Goal: Information Seeking & Learning: Learn about a topic

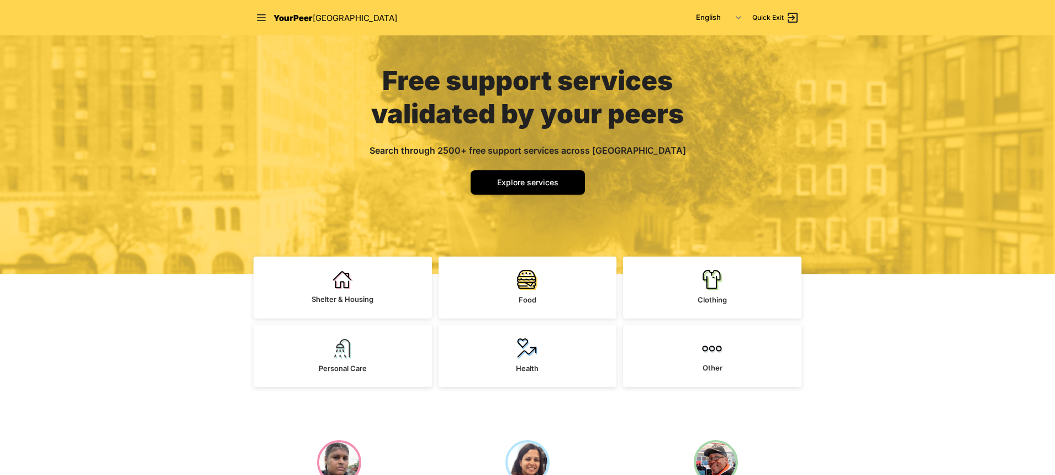
scroll to position [110, 0]
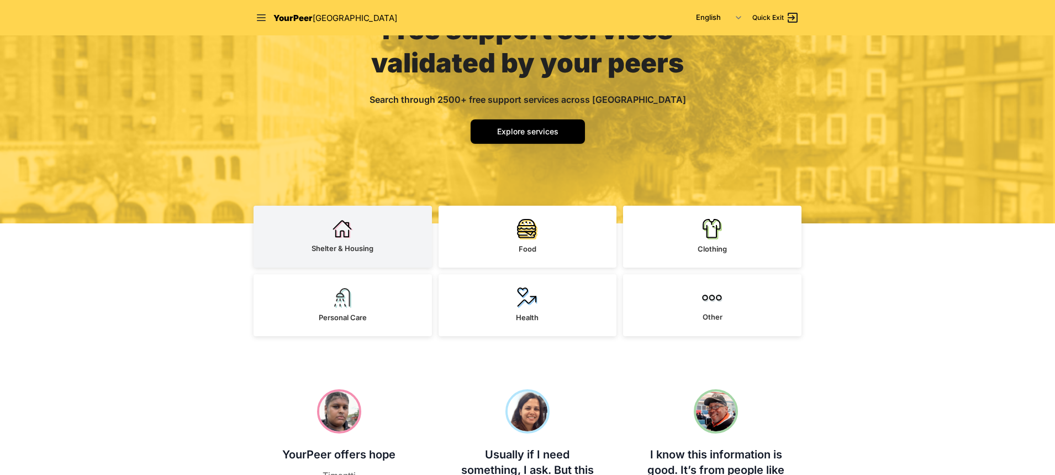
click at [378, 241] on link "Shelter & Housing" at bounding box center [343, 236] width 178 height 62
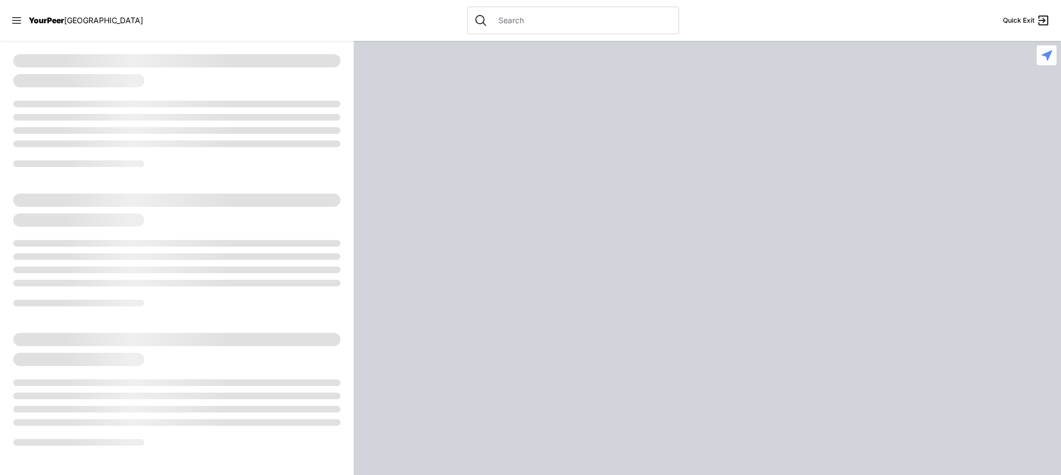
select select "recentlyUpdated"
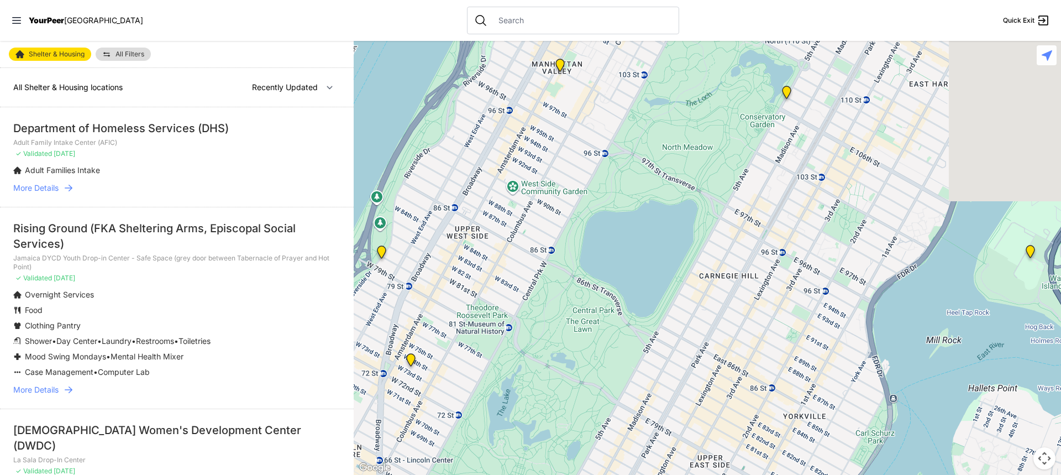
drag, startPoint x: 863, startPoint y: 266, endPoint x: 681, endPoint y: 197, distance: 195.5
click at [681, 197] on div at bounding box center [707, 258] width 707 height 434
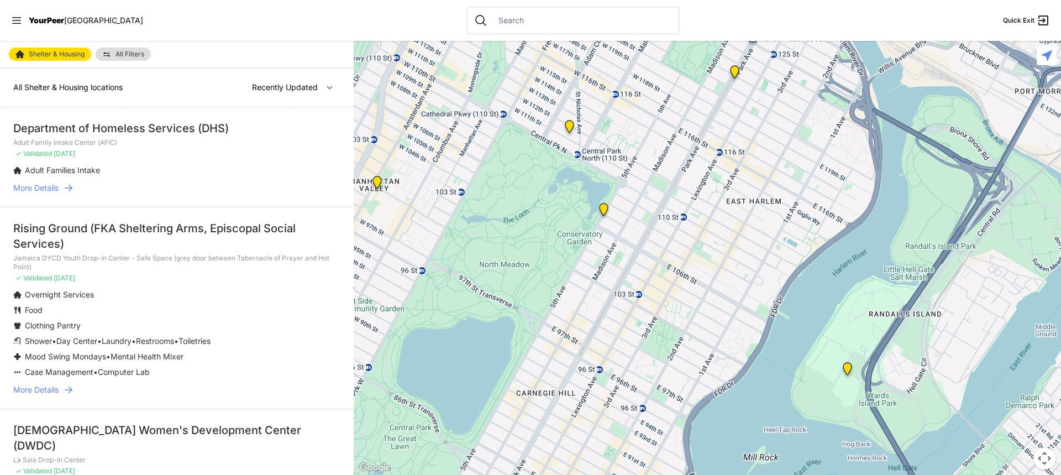
drag, startPoint x: 800, startPoint y: 218, endPoint x: 681, endPoint y: 342, distance: 171.5
click at [681, 342] on div at bounding box center [707, 258] width 707 height 434
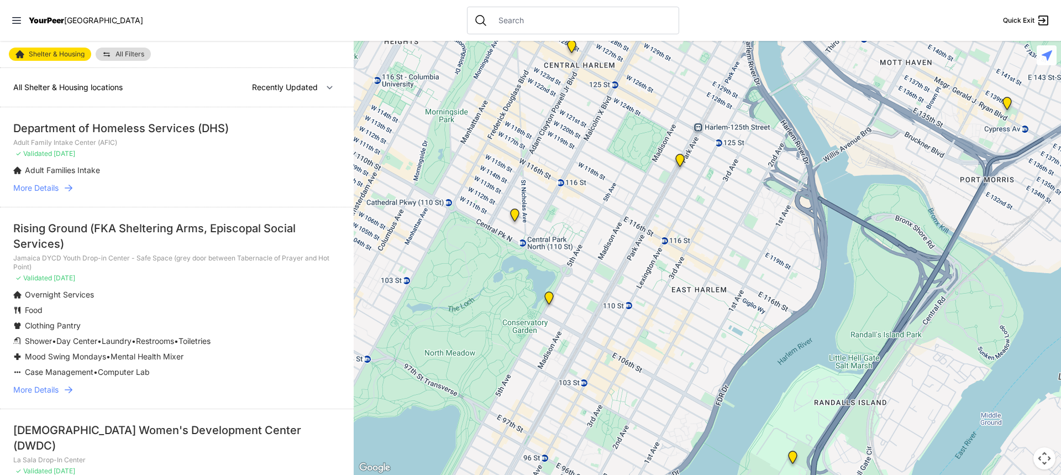
drag, startPoint x: 768, startPoint y: 124, endPoint x: 714, endPoint y: 215, distance: 106.0
click at [714, 215] on div at bounding box center [707, 258] width 707 height 434
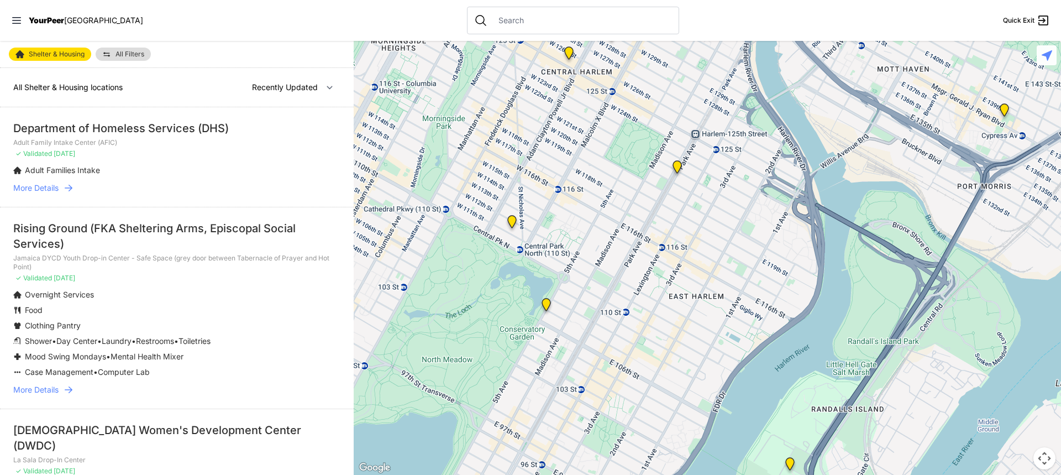
click at [677, 164] on img "Bailey House, Inc." at bounding box center [677, 169] width 14 height 18
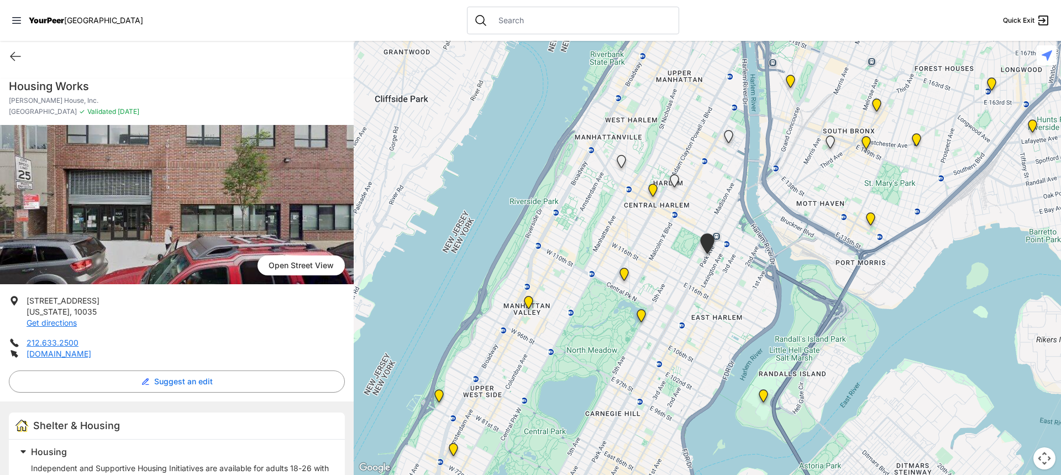
click at [638, 317] on img at bounding box center [641, 318] width 14 height 18
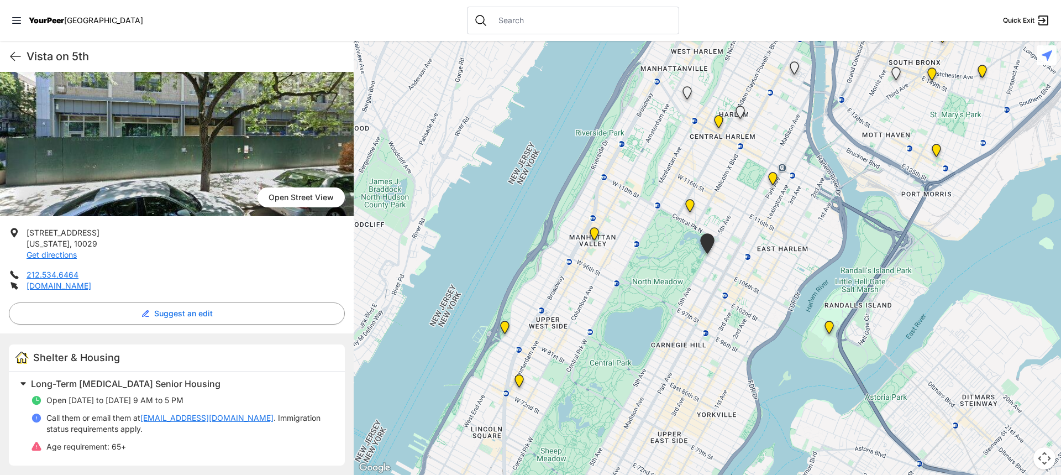
scroll to position [59, 0]
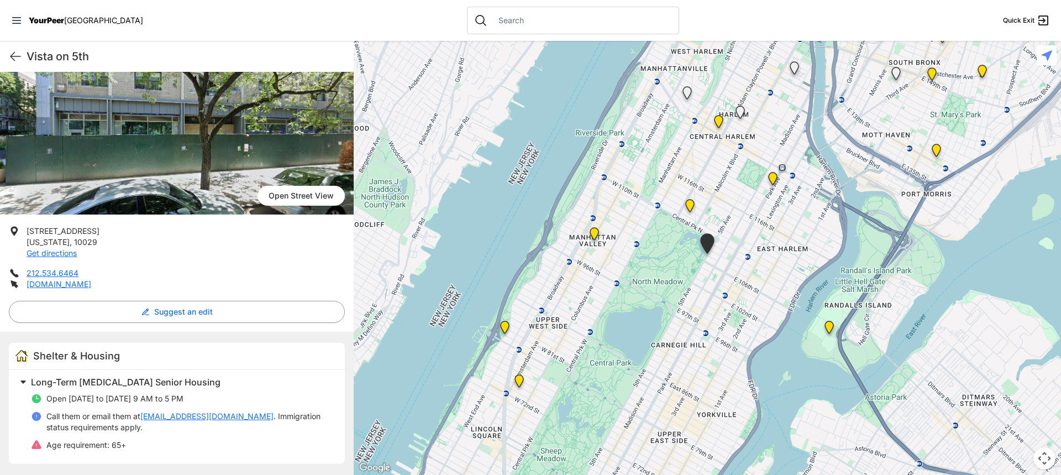
click at [687, 202] on img "820 MRT Residential Chemical Dependence Treatment Program" at bounding box center [690, 208] width 14 height 18
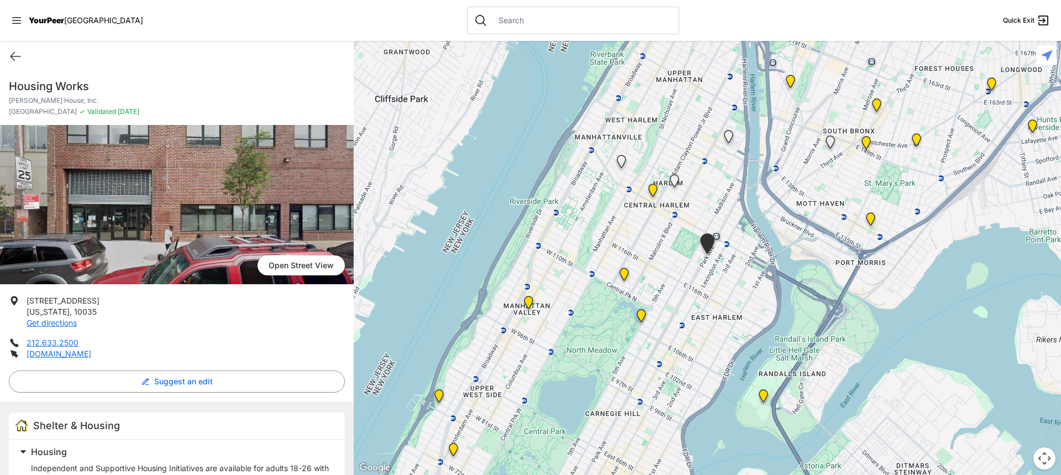
select select "recentlyUpdated"
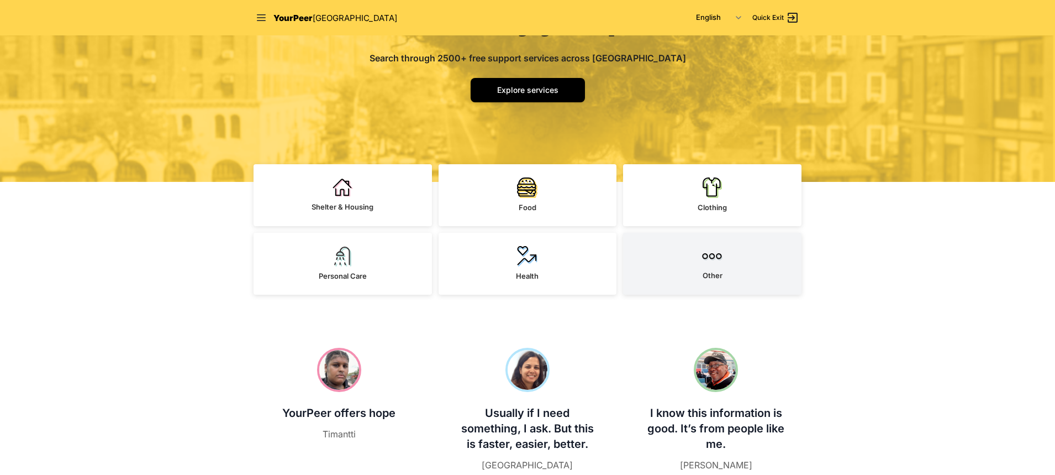
scroll to position [221, 0]
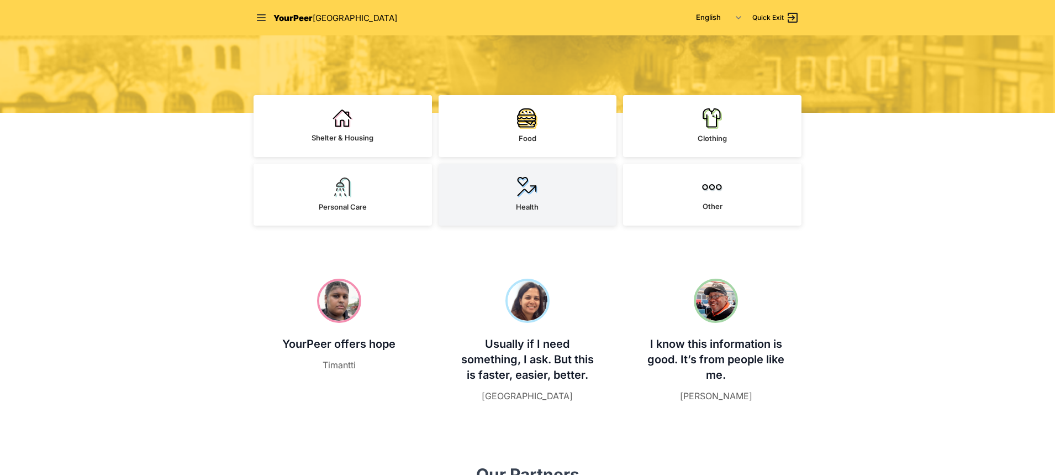
click at [553, 190] on link "Health" at bounding box center [528, 195] width 178 height 62
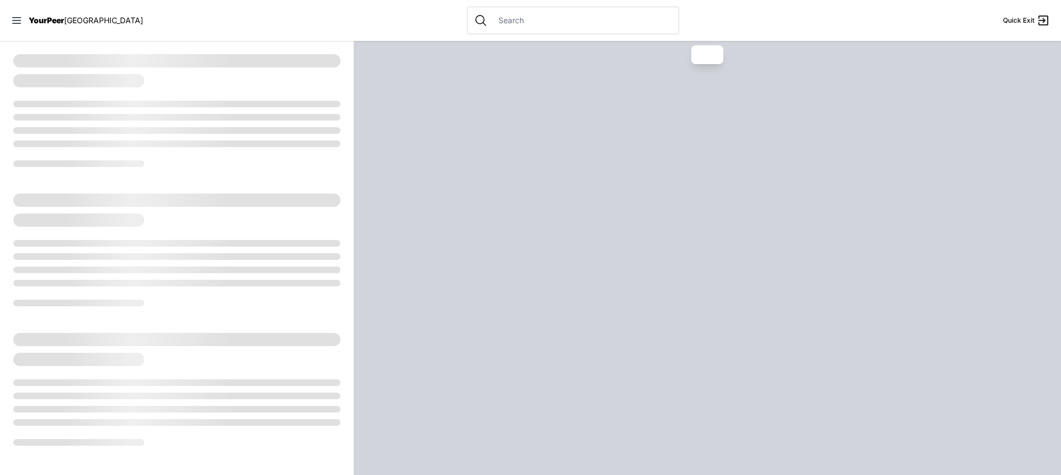
select select "recentlyUpdated"
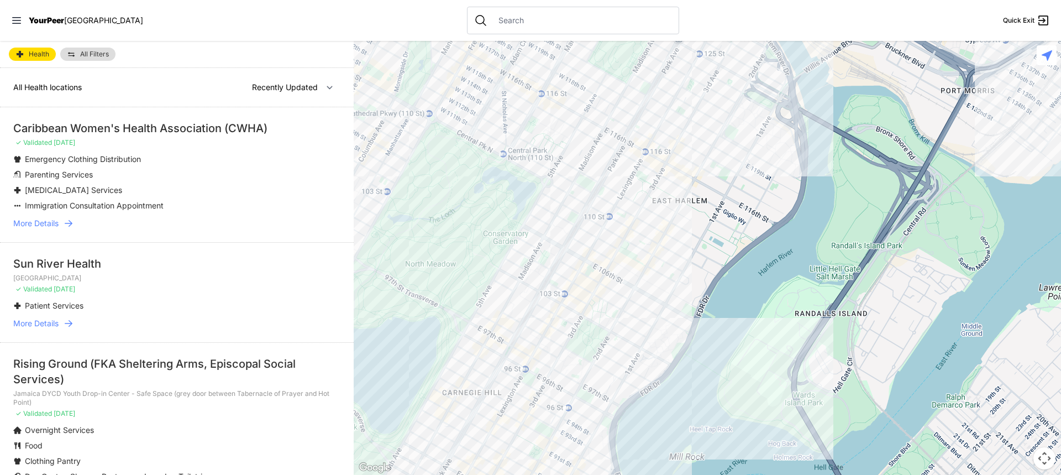
drag, startPoint x: 924, startPoint y: 269, endPoint x: 551, endPoint y: 420, distance: 402.7
click at [550, 438] on div at bounding box center [707, 258] width 707 height 434
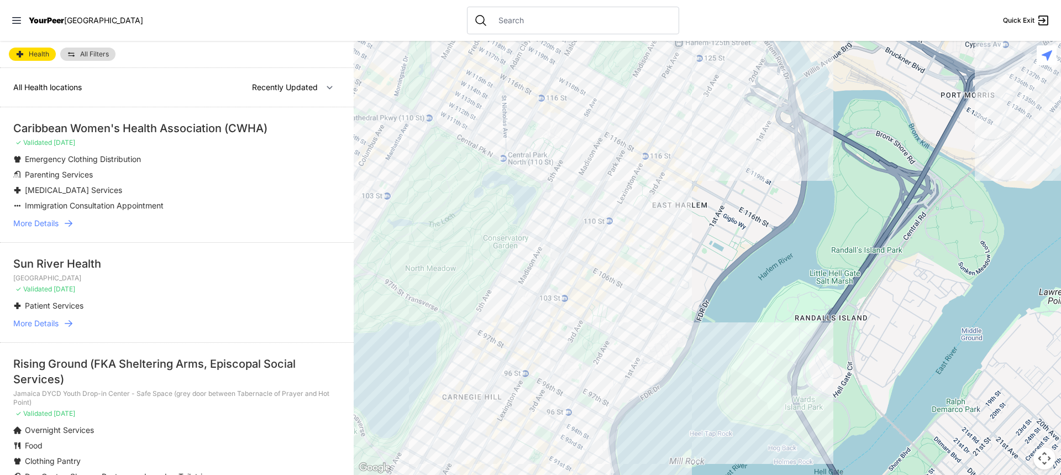
click at [705, 103] on div at bounding box center [707, 258] width 707 height 434
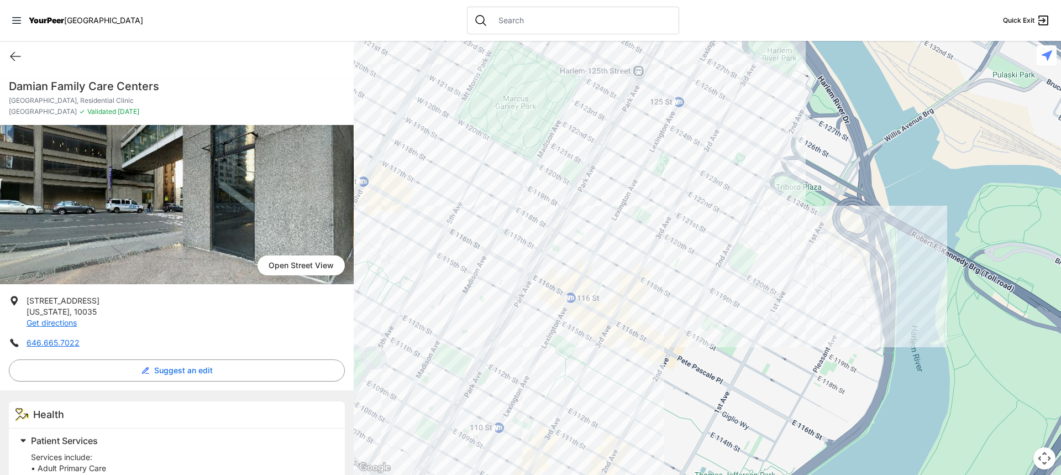
click at [662, 231] on div at bounding box center [707, 258] width 707 height 434
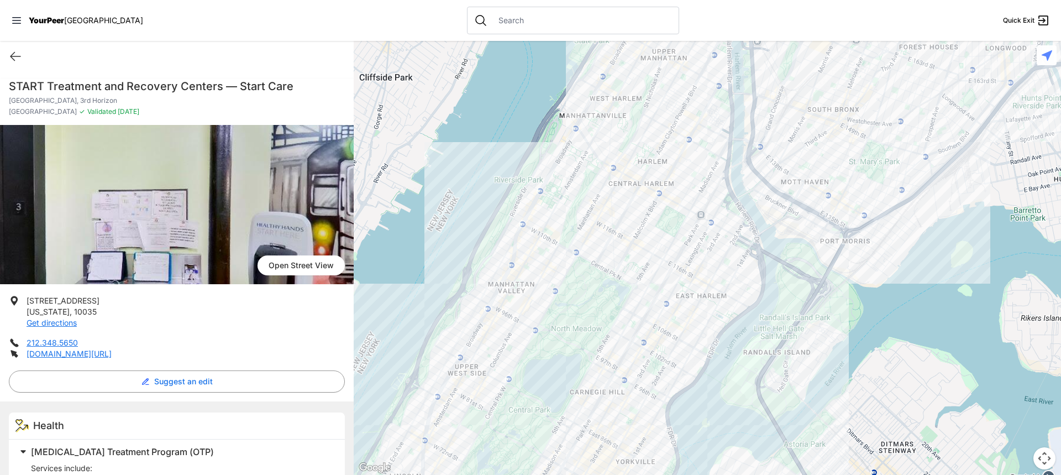
click at [674, 255] on div at bounding box center [707, 258] width 707 height 434
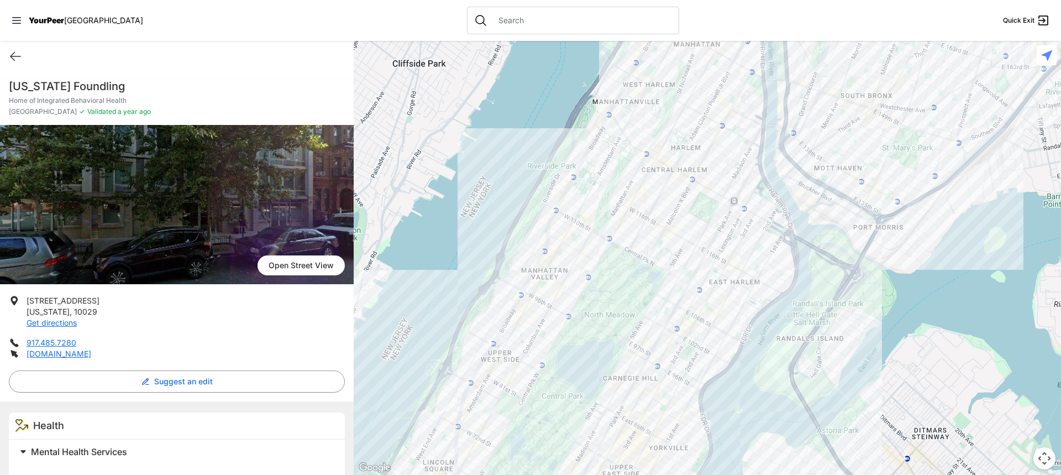
click at [712, 251] on div at bounding box center [707, 258] width 707 height 434
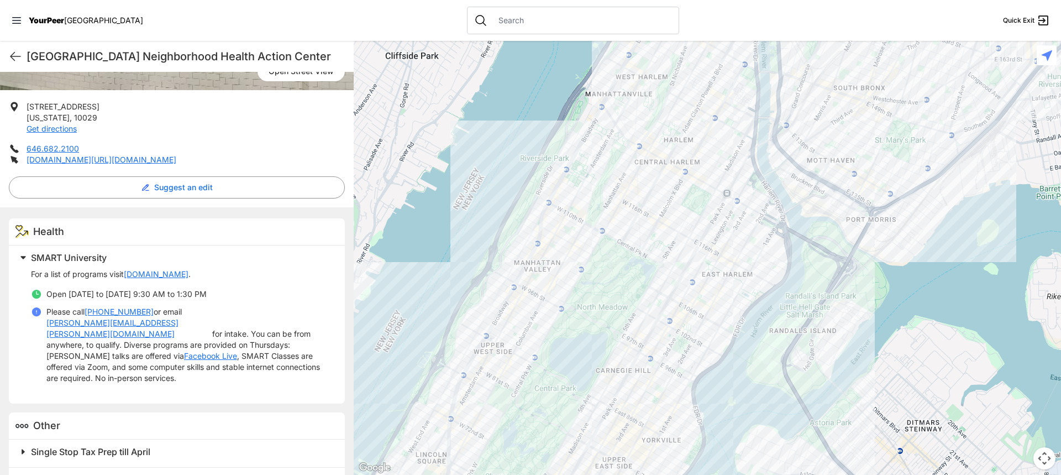
scroll to position [192, 0]
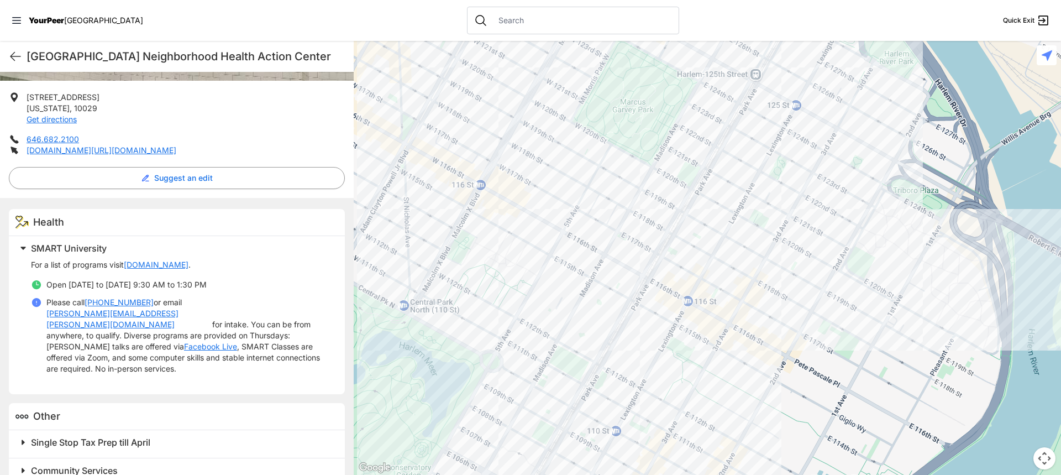
drag, startPoint x: 844, startPoint y: 248, endPoint x: 753, endPoint y: 228, distance: 92.2
click at [753, 228] on div at bounding box center [707, 258] width 707 height 434
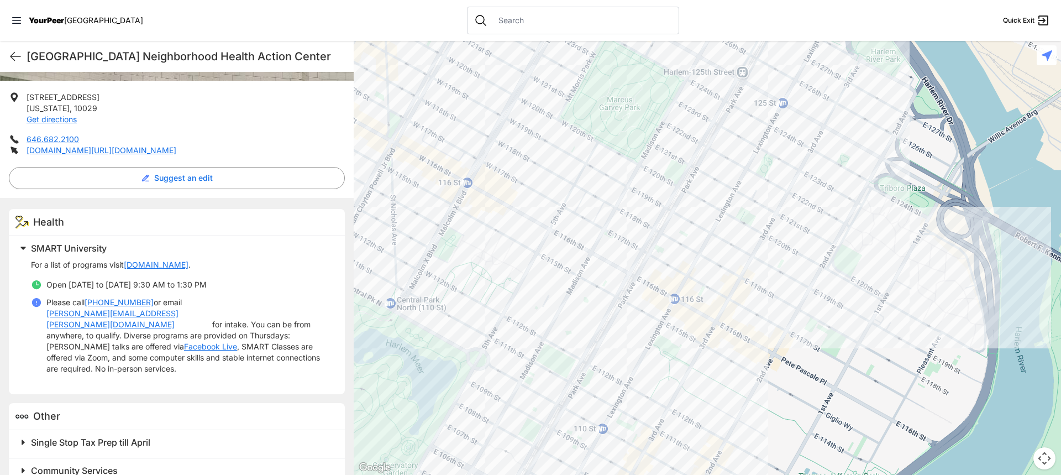
click at [704, 148] on div at bounding box center [707, 258] width 707 height 434
